Goal: Task Accomplishment & Management: Use online tool/utility

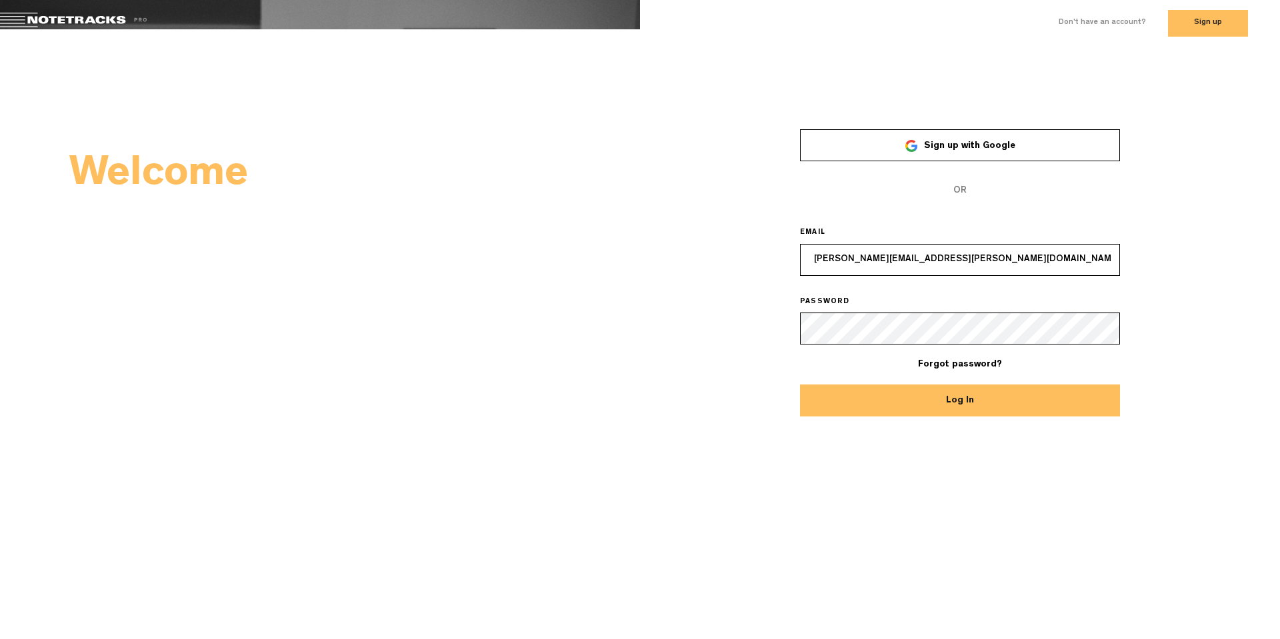
type input "[PERSON_NAME][EMAIL_ADDRESS][PERSON_NAME][DOMAIN_NAME]"
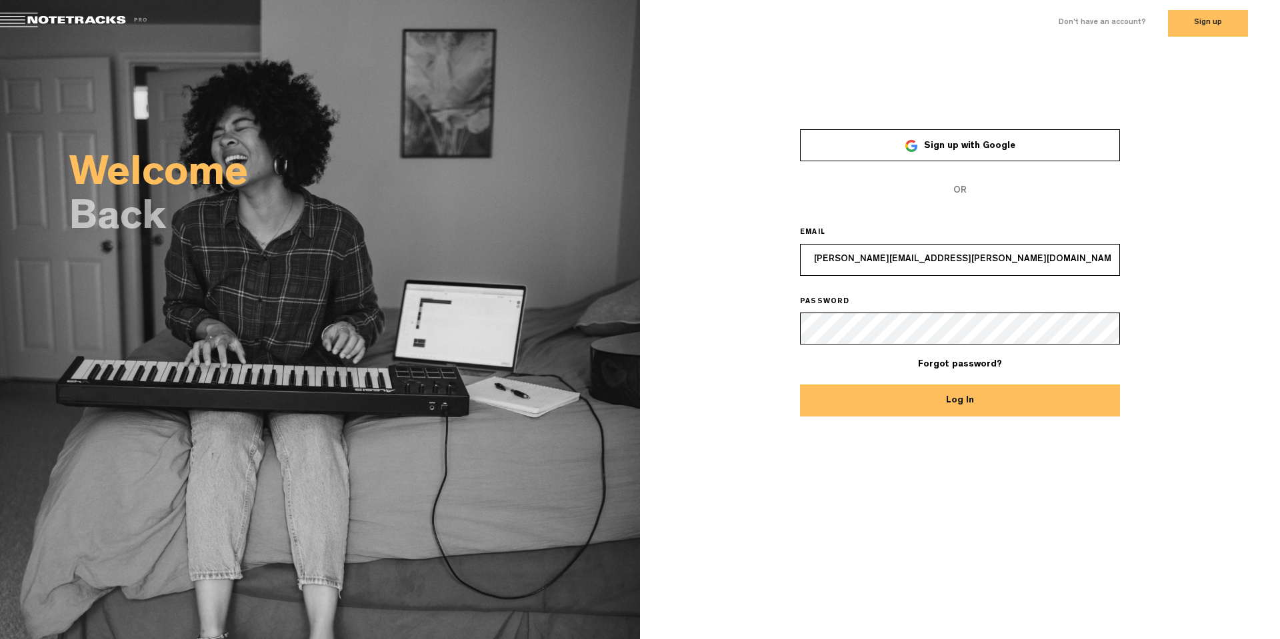
click at [938, 399] on button "Log In" at bounding box center [960, 401] width 320 height 32
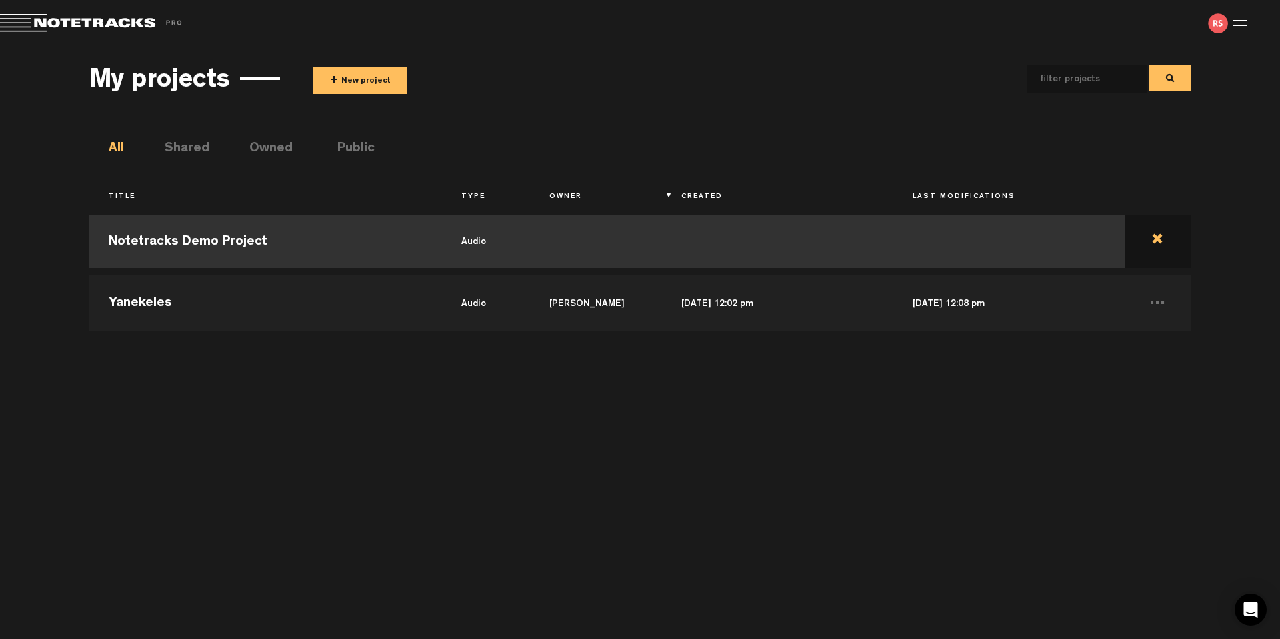
click at [1158, 237] on td at bounding box center [1158, 241] width 66 height 60
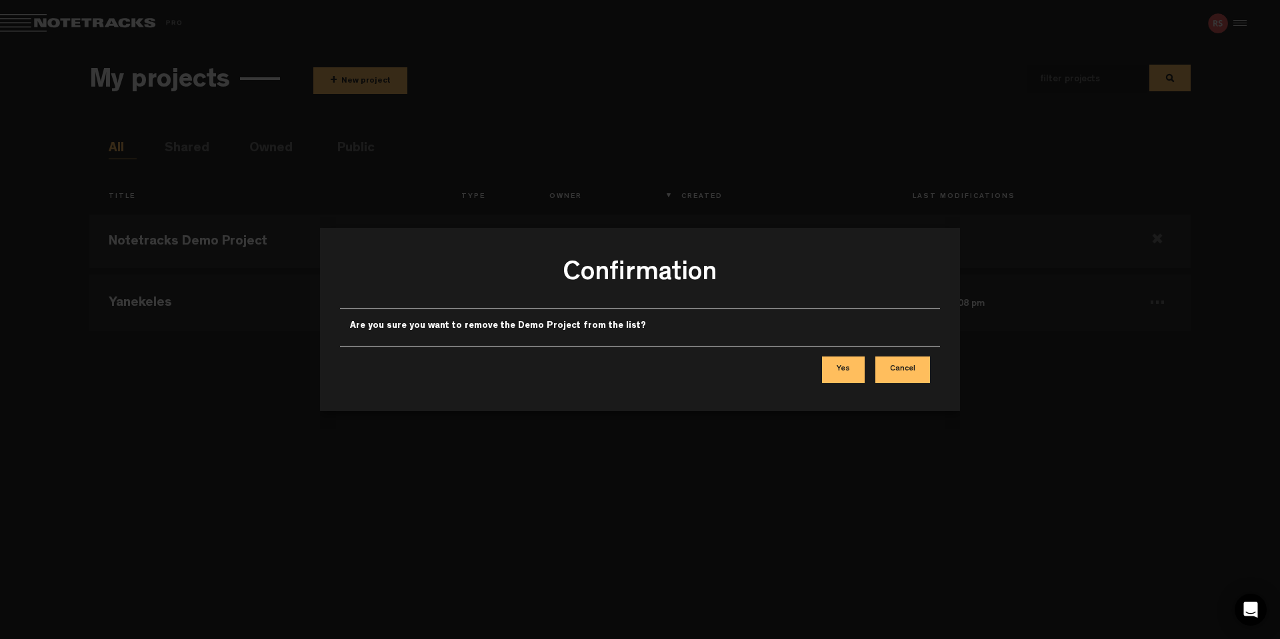
click at [841, 373] on button "Yes" at bounding box center [843, 370] width 43 height 27
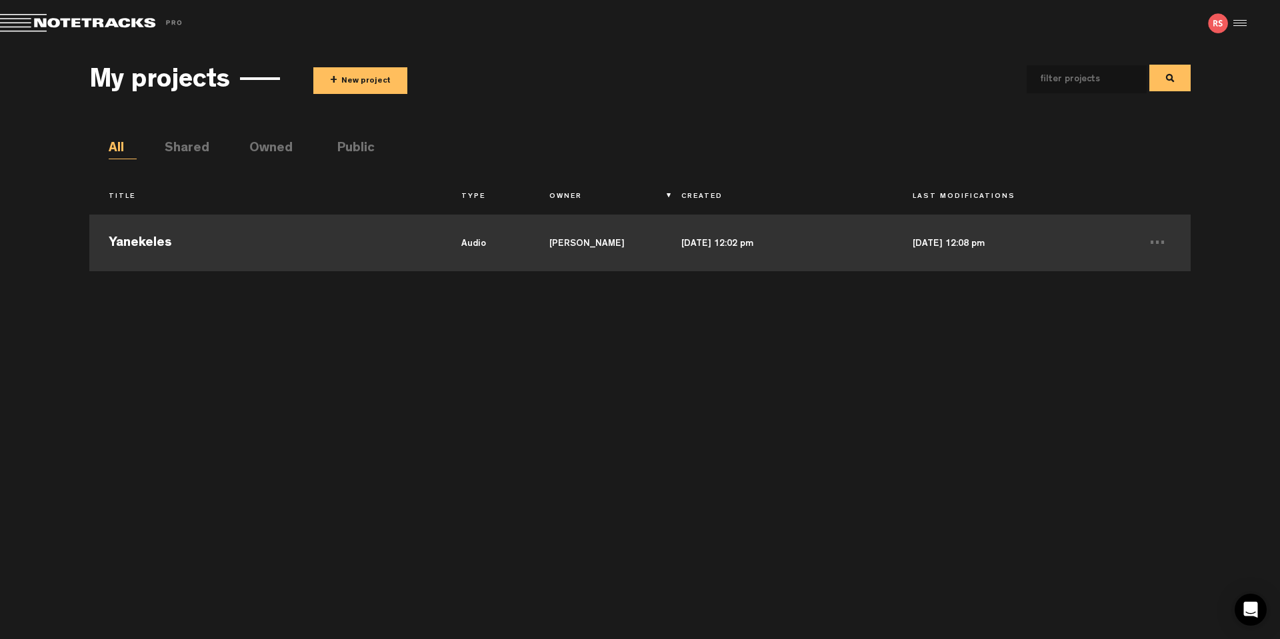
click at [241, 252] on td "Yanekeles" at bounding box center [265, 241] width 352 height 60
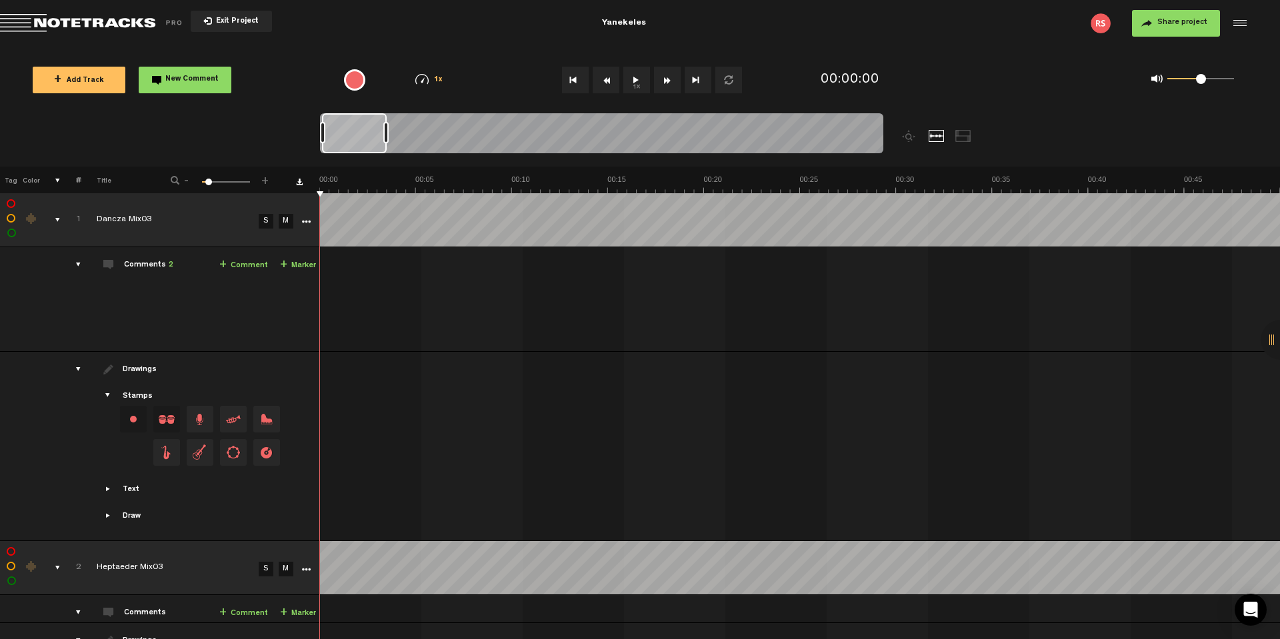
click at [57, 214] on div "comments, stamps & drawings" at bounding box center [52, 219] width 21 height 13
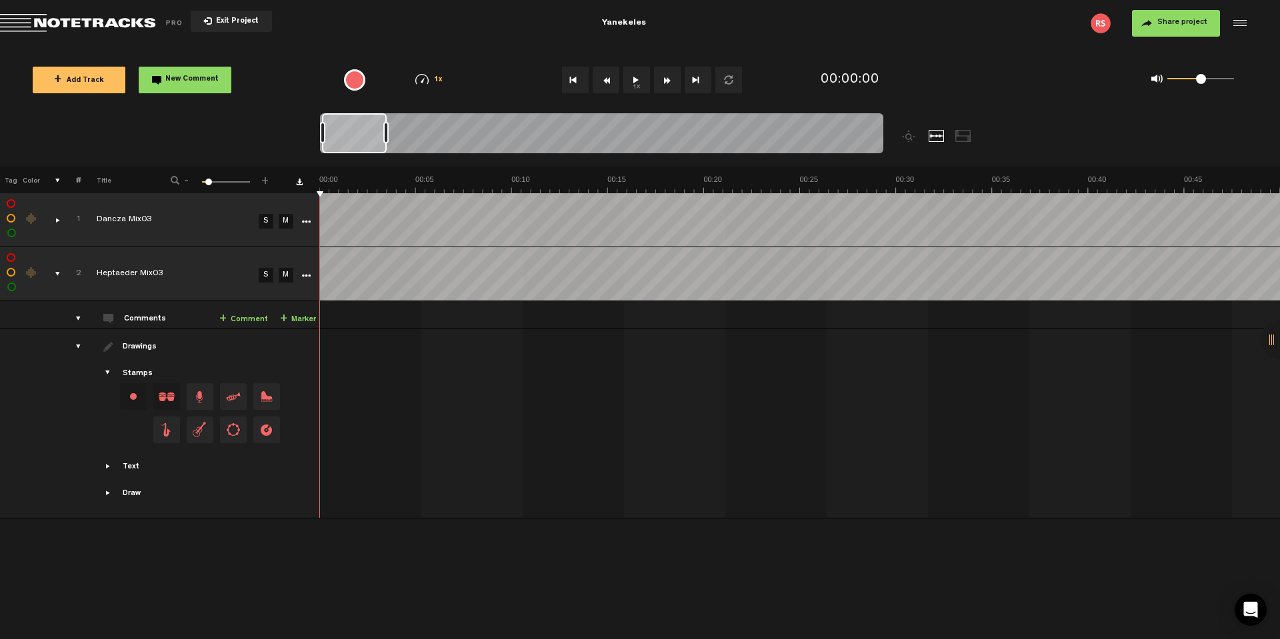
click at [54, 271] on div "comments, stamps & drawings" at bounding box center [52, 273] width 21 height 13
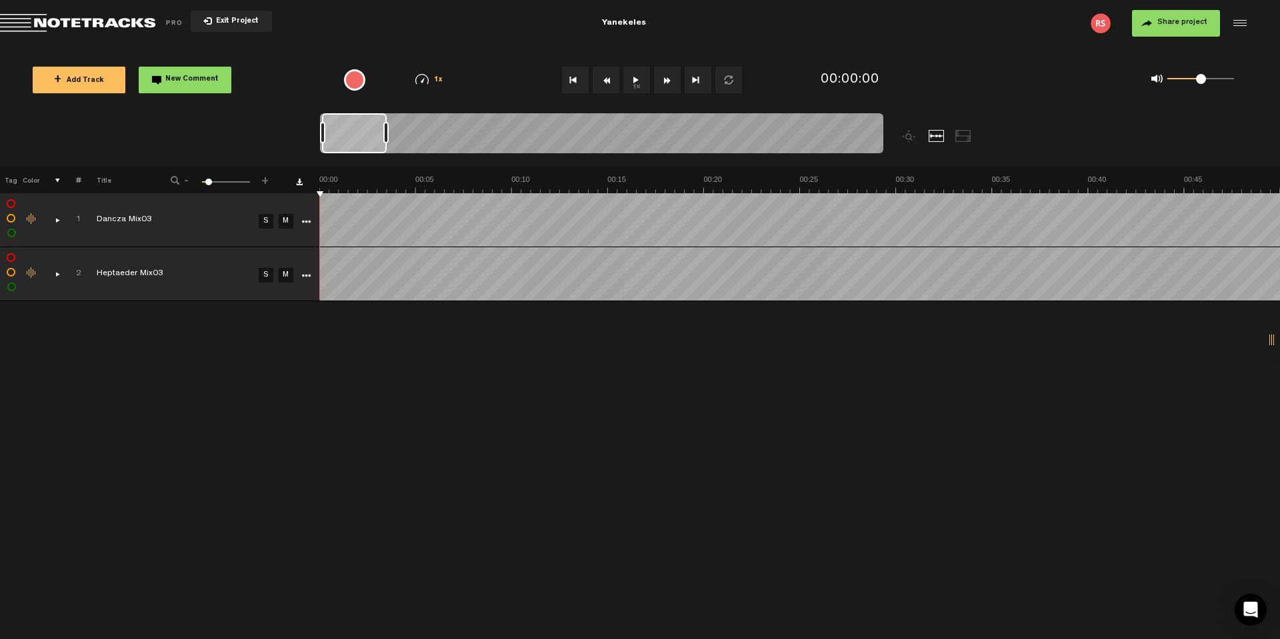
click at [291, 325] on div "+ New drawing Tag Color # Title - 1 100 9 + 1 Dancza Mix03 S M Export to Headli…" at bounding box center [640, 403] width 1280 height 473
click at [284, 276] on link "M" at bounding box center [286, 275] width 15 height 15
drag, startPoint x: 212, startPoint y: 183, endPoint x: 181, endPoint y: 186, distance: 30.8
click at [181, 185] on div "- 1 100 1 +" at bounding box center [220, 181] width 131 height 13
drag, startPoint x: 186, startPoint y: 181, endPoint x: 174, endPoint y: 181, distance: 12.0
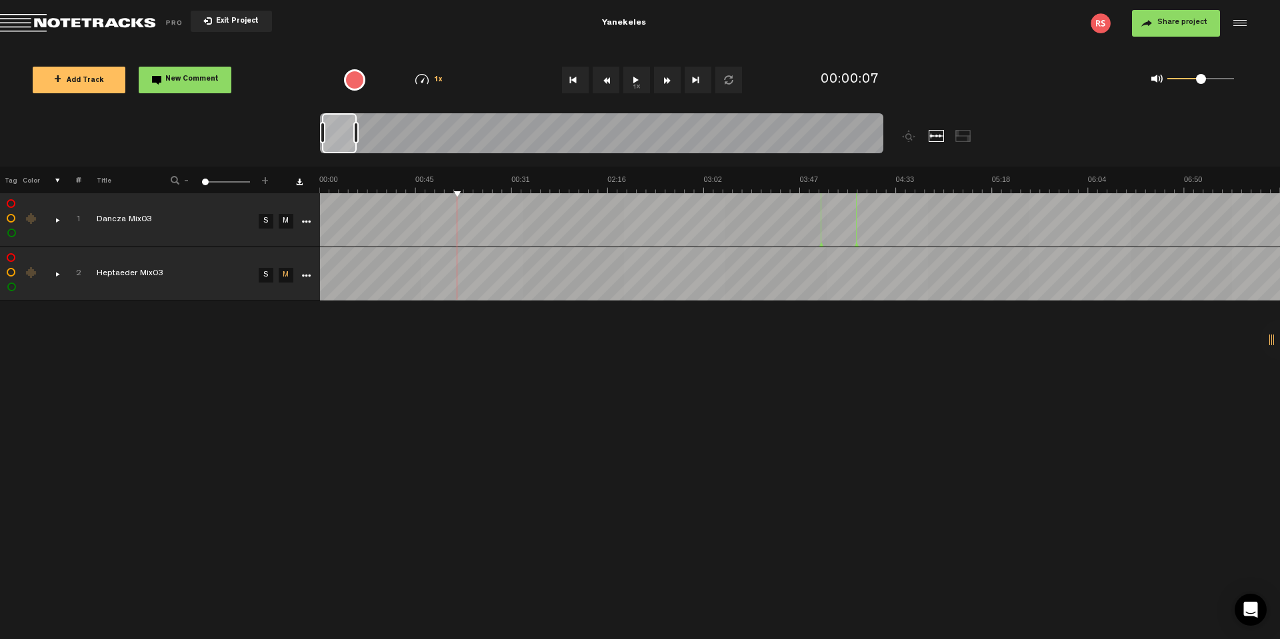
click at [186, 181] on span "-" at bounding box center [186, 179] width 11 height 8
click at [173, 181] on span at bounding box center [175, 180] width 9 height 9
click at [1266, 339] on div at bounding box center [1280, 340] width 40 height 40
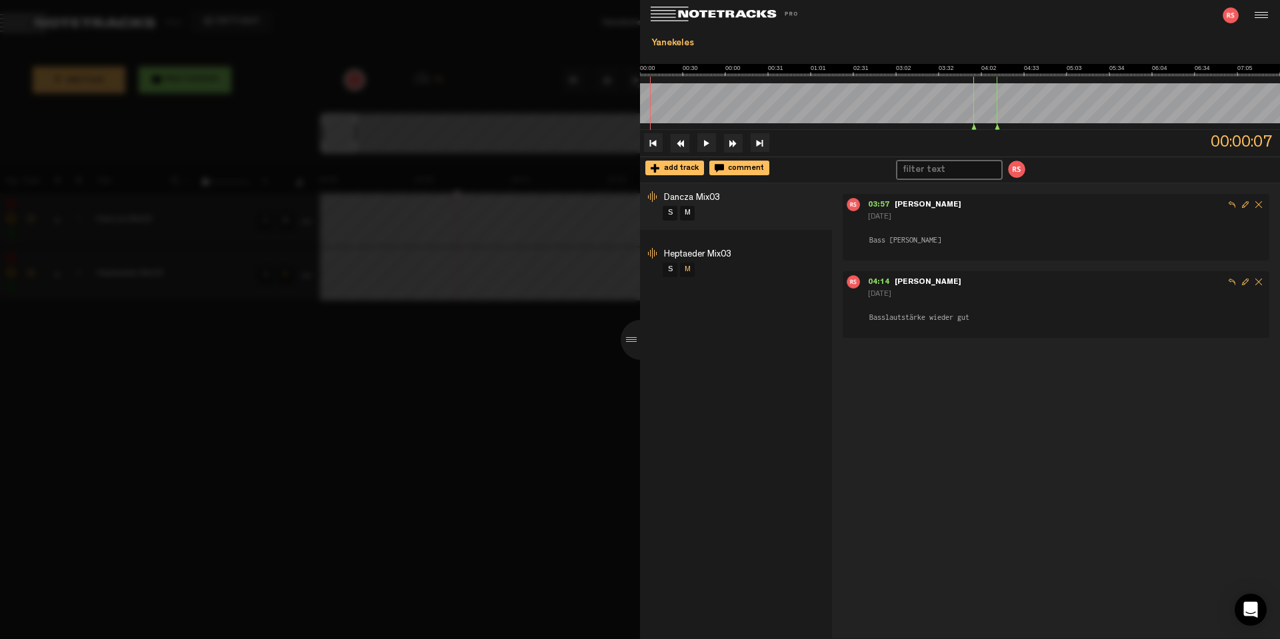
click at [766, 253] on li "Heptaeder Mix03 S M" at bounding box center [736, 263] width 192 height 47
click at [637, 340] on div at bounding box center [641, 340] width 40 height 40
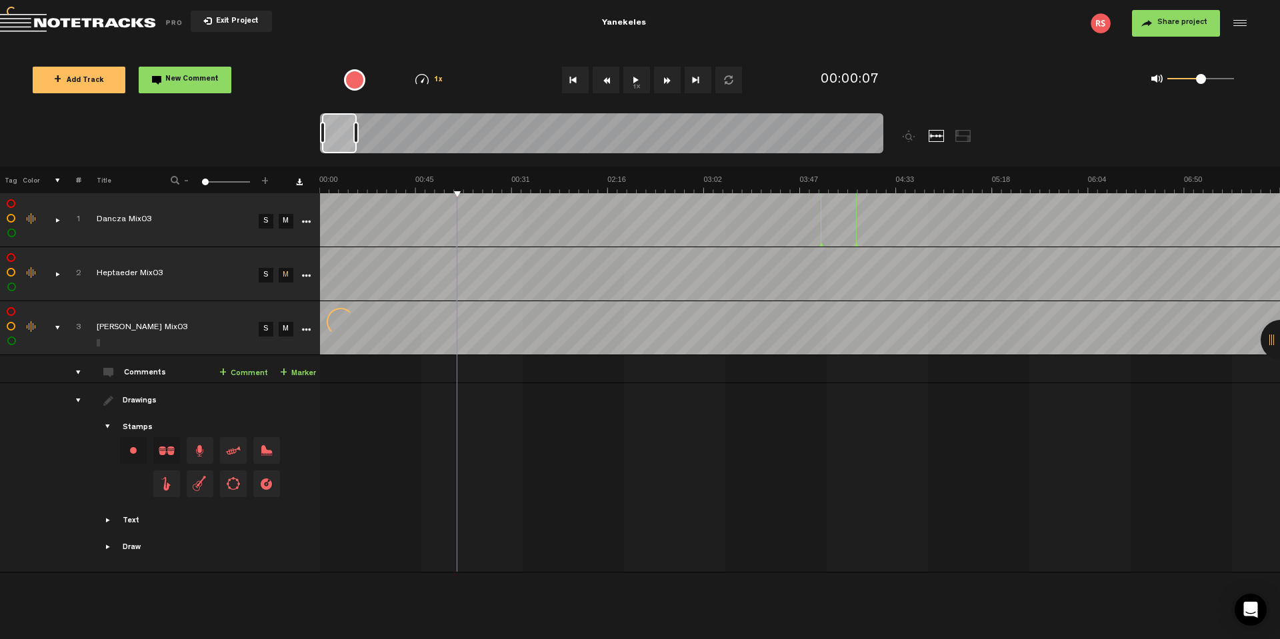
scroll to position [0, 21]
click at [57, 324] on div "comments, stamps & drawings" at bounding box center [52, 327] width 21 height 13
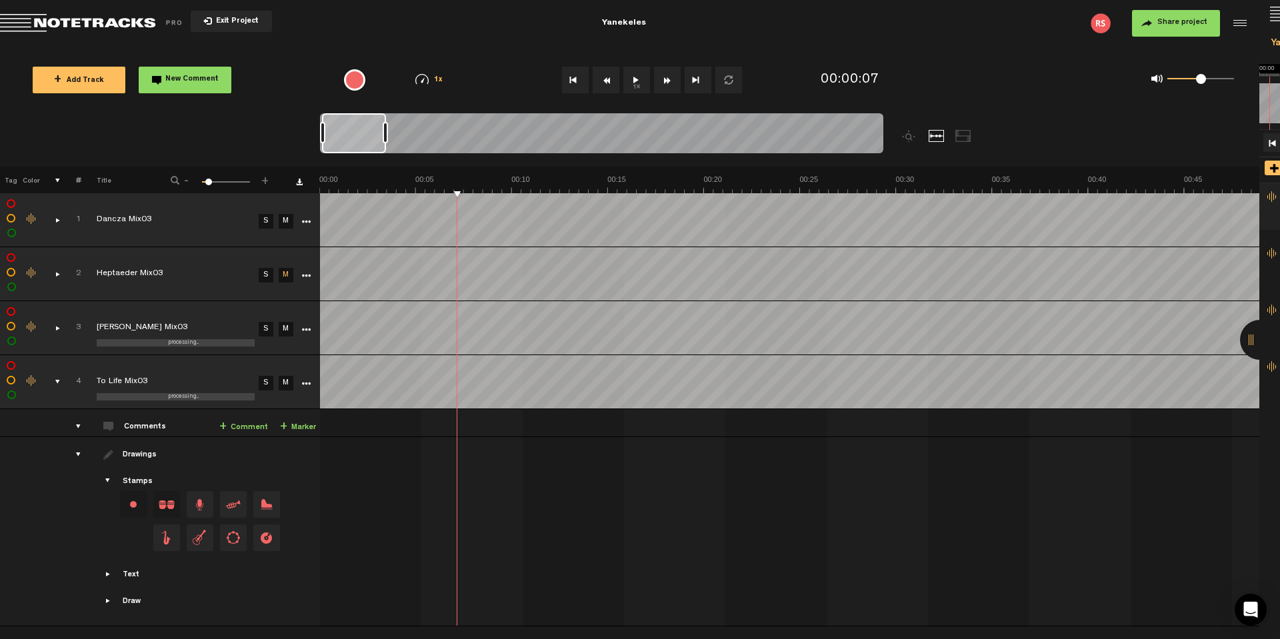
click at [57, 382] on div "comments, stamps & drawings" at bounding box center [52, 381] width 21 height 13
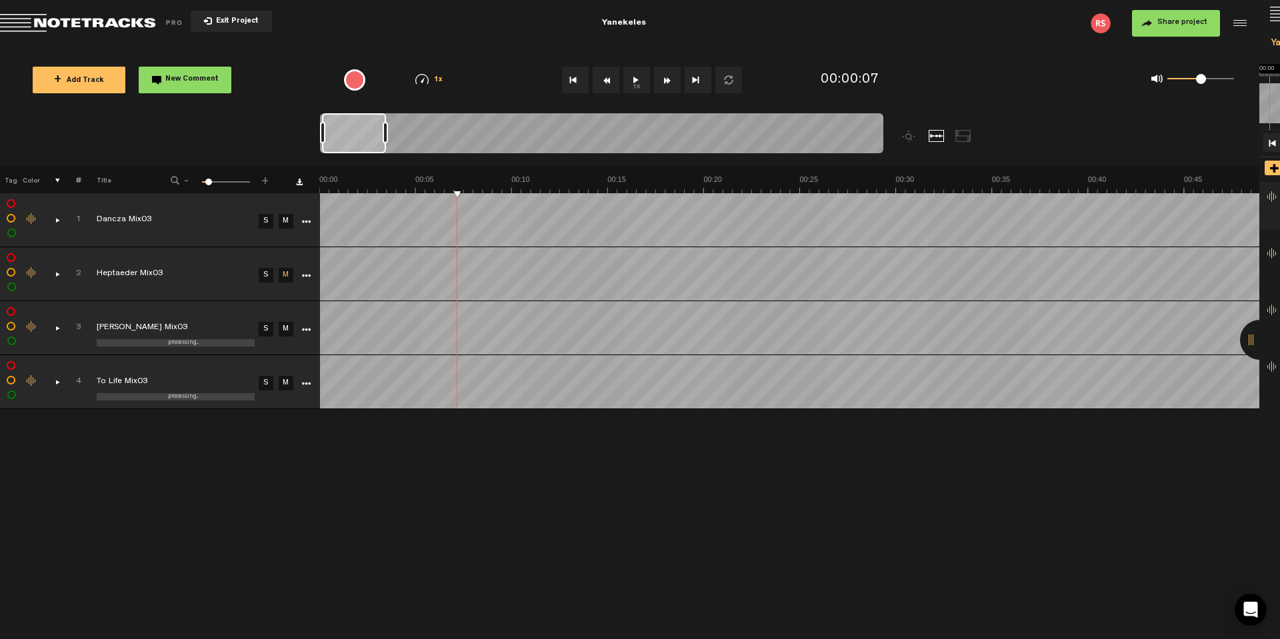
click at [583, 85] on button "Go to beginning" at bounding box center [575, 80] width 27 height 27
click at [193, 396] on span "processing..." at bounding box center [183, 397] width 31 height 6
click at [193, 427] on div "+ New drawing Tag Color # Title - 1 100 9 + 1 Dancza Mix03 S M Export to Headli…" at bounding box center [640, 403] width 1280 height 473
click at [287, 325] on link "M" at bounding box center [286, 329] width 15 height 15
drag, startPoint x: 286, startPoint y: 386, endPoint x: 287, endPoint y: 394, distance: 8.1
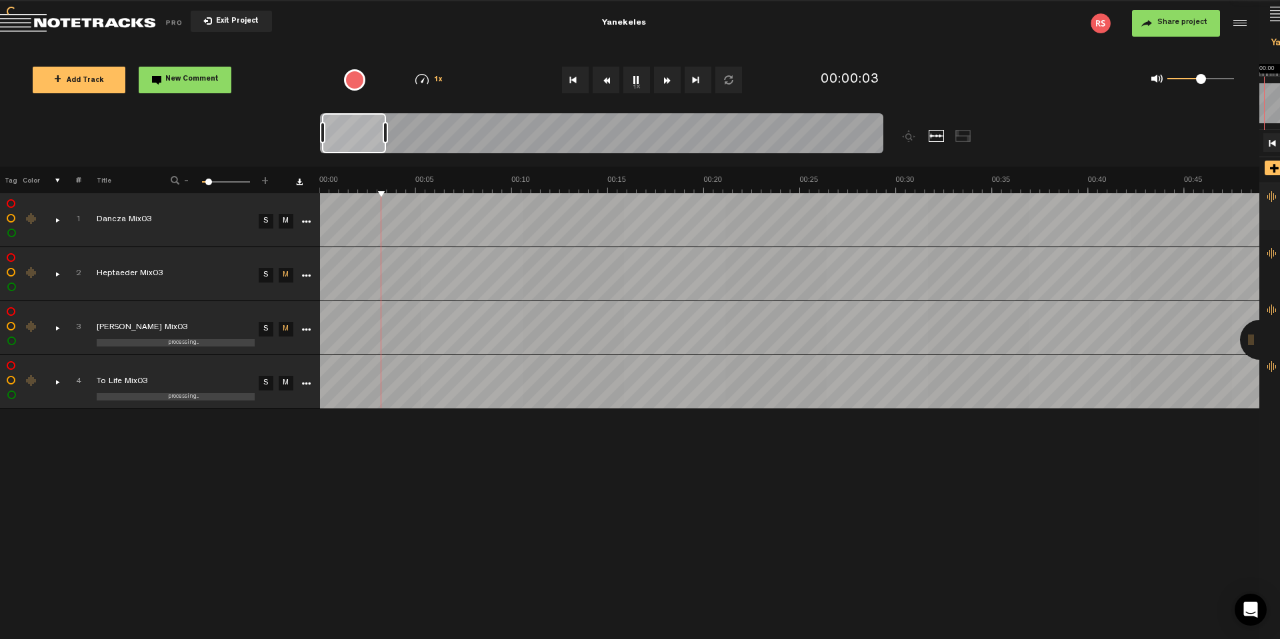
click at [286, 387] on link "M" at bounding box center [286, 383] width 15 height 15
click at [287, 223] on link "M" at bounding box center [286, 221] width 15 height 15
click at [285, 276] on link "M" at bounding box center [286, 275] width 15 height 15
click at [287, 276] on link "M" at bounding box center [286, 275] width 15 height 15
click at [289, 333] on link "M" at bounding box center [286, 329] width 15 height 15
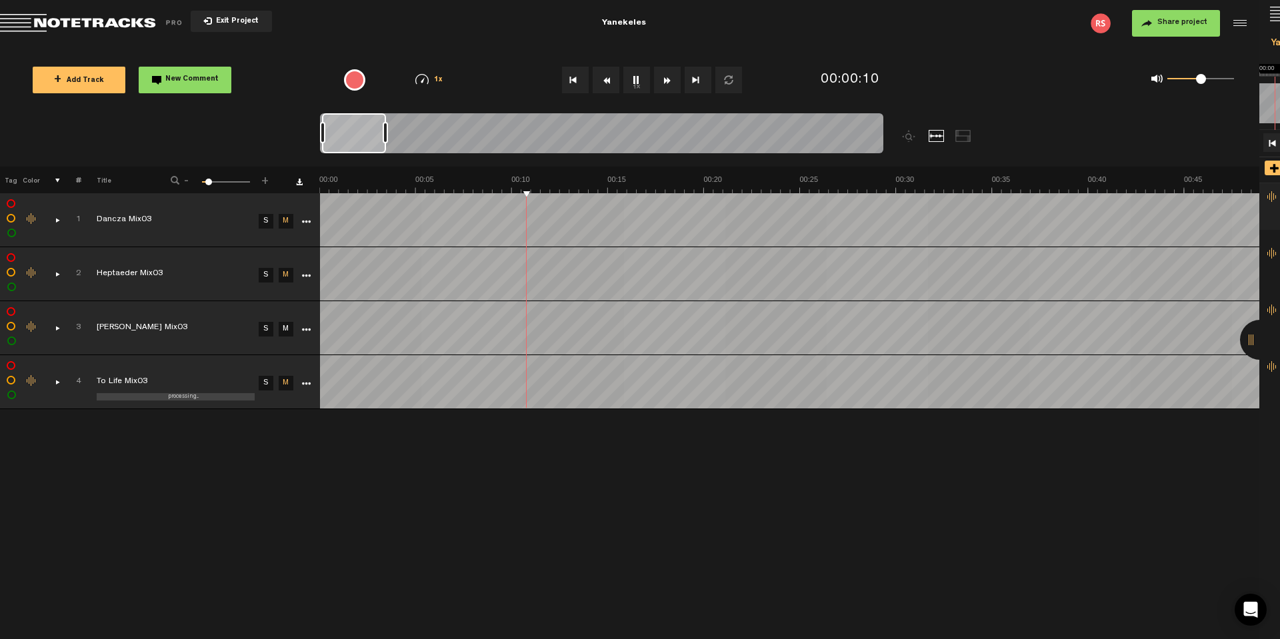
click at [286, 329] on link "M" at bounding box center [286, 329] width 15 height 15
click at [285, 385] on link "M" at bounding box center [286, 383] width 15 height 15
click at [287, 383] on link "M" at bounding box center [286, 383] width 15 height 15
click at [285, 383] on link "M" at bounding box center [286, 383] width 15 height 15
click at [303, 379] on icon "More" at bounding box center [305, 383] width 9 height 9
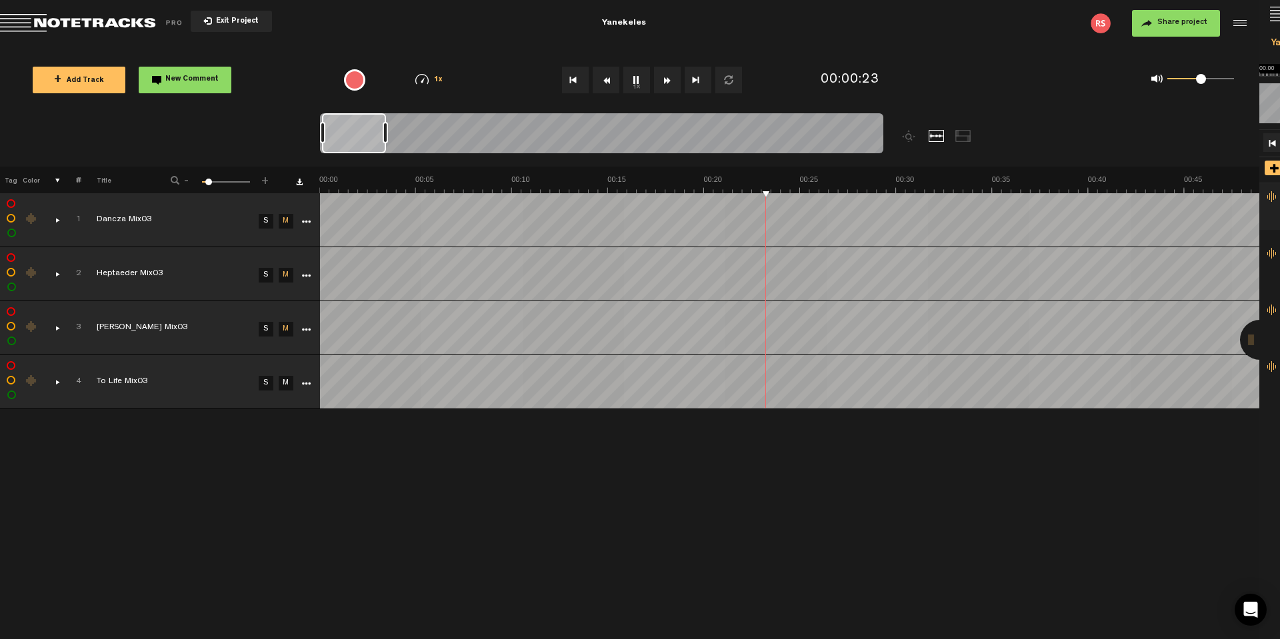
click at [301, 383] on icon "More" at bounding box center [305, 383] width 9 height 9
click at [260, 460] on div "+ New drawing Tag Color # Title - 1 100 9 + 1 Dancza Mix03 S M Export to Headli…" at bounding box center [640, 403] width 1280 height 473
click at [625, 450] on div "+ New drawing Tag Color # Title - 1 100 9 + 1 Dancza Mix03 S M Export to Headli…" at bounding box center [640, 403] width 1280 height 473
